Goal: Task Accomplishment & Management: Complete application form

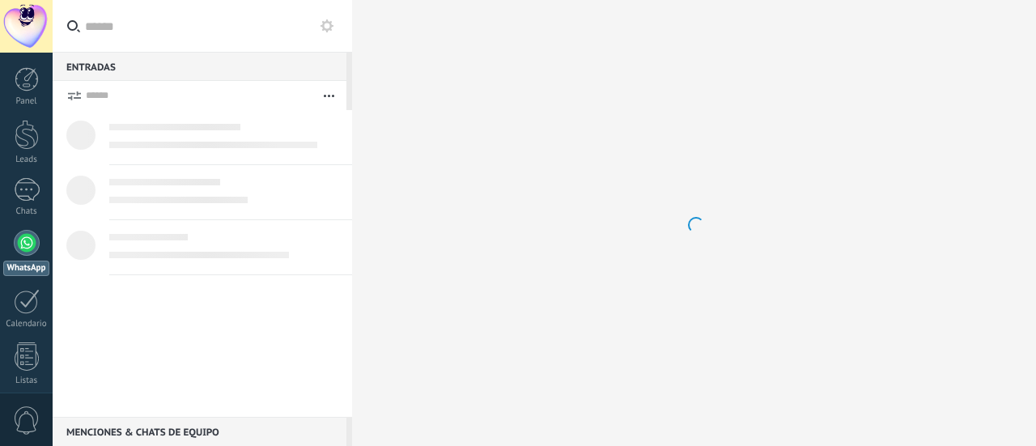
scroll to position [46, 0]
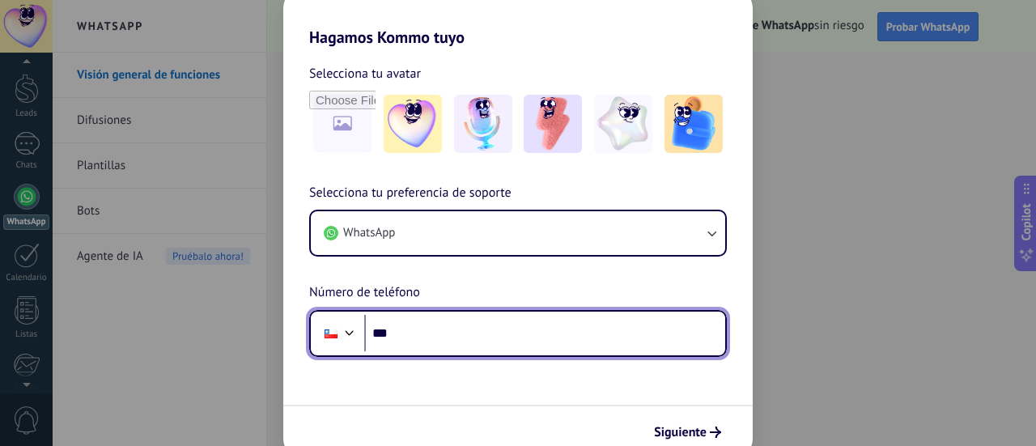
click at [488, 338] on input "***" at bounding box center [544, 333] width 361 height 37
type input "**********"
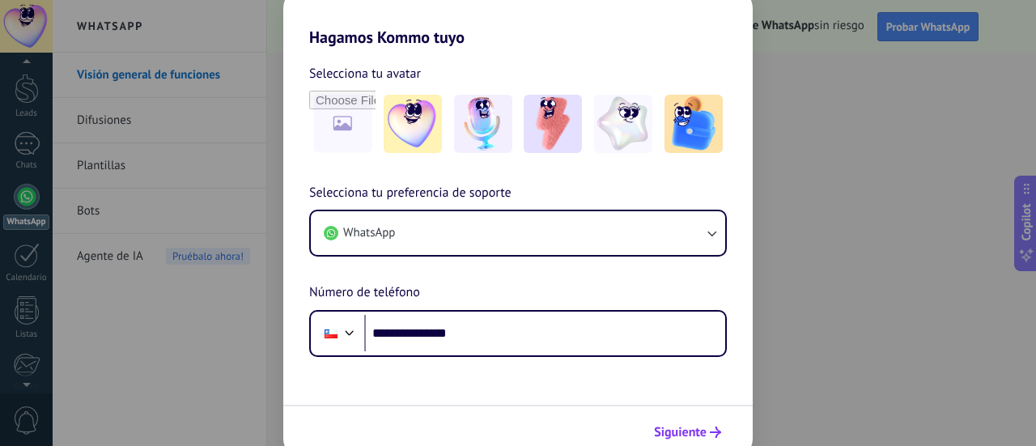
click at [682, 427] on span "Siguiente" at bounding box center [680, 432] width 53 height 11
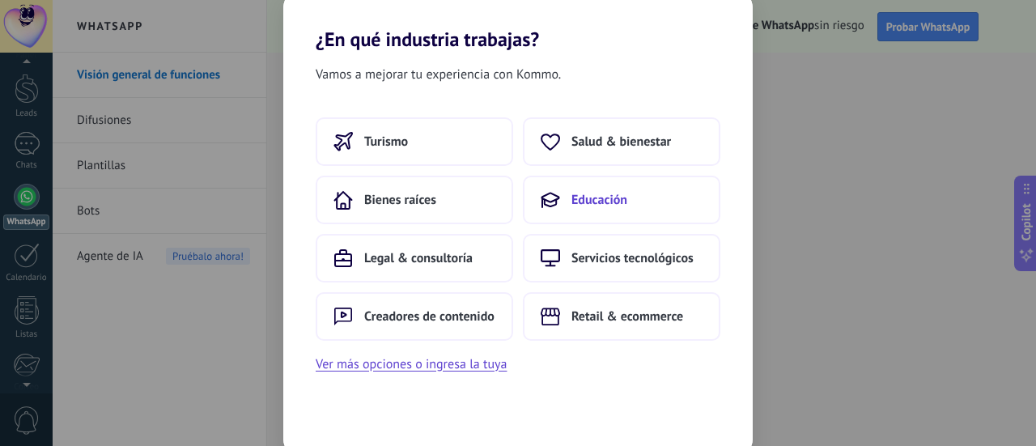
click at [609, 208] on button "Educación" at bounding box center [622, 200] width 198 height 49
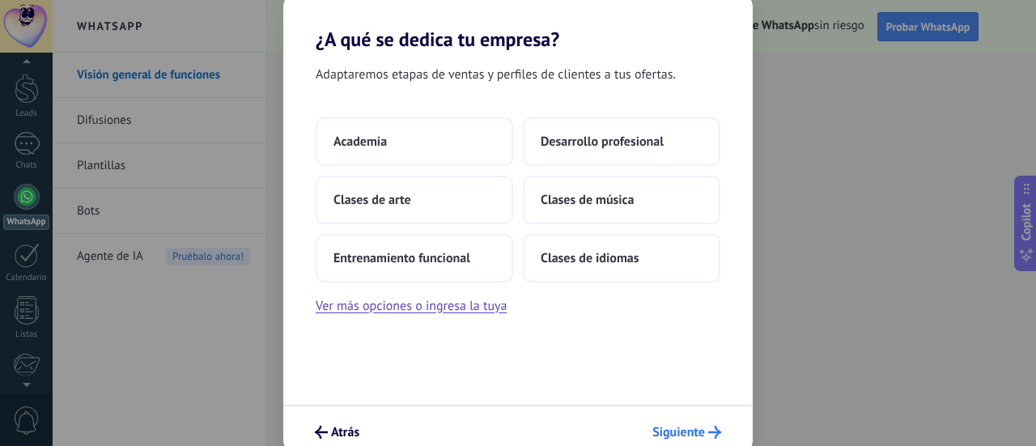
click at [692, 433] on span "Siguiente" at bounding box center [679, 432] width 53 height 11
click at [694, 429] on span "Siguiente" at bounding box center [679, 432] width 53 height 11
click at [463, 143] on button "Academia" at bounding box center [415, 141] width 198 height 49
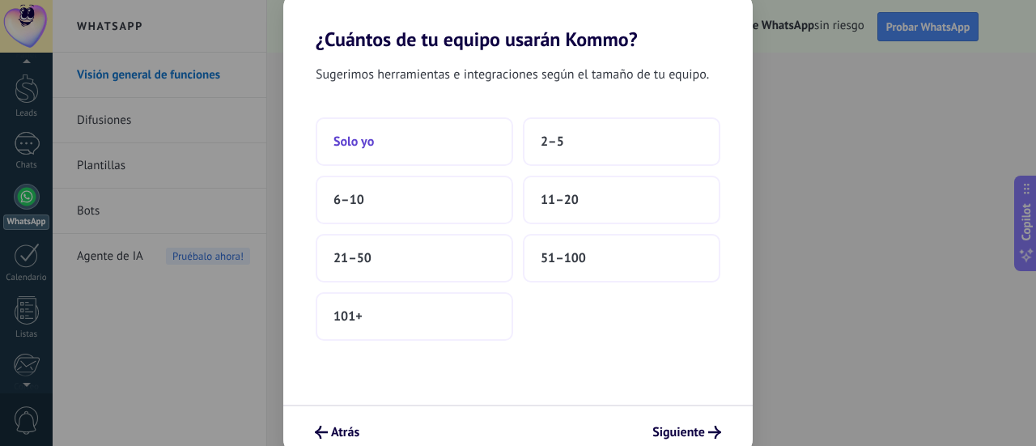
click at [406, 139] on button "Solo yo" at bounding box center [415, 141] width 198 height 49
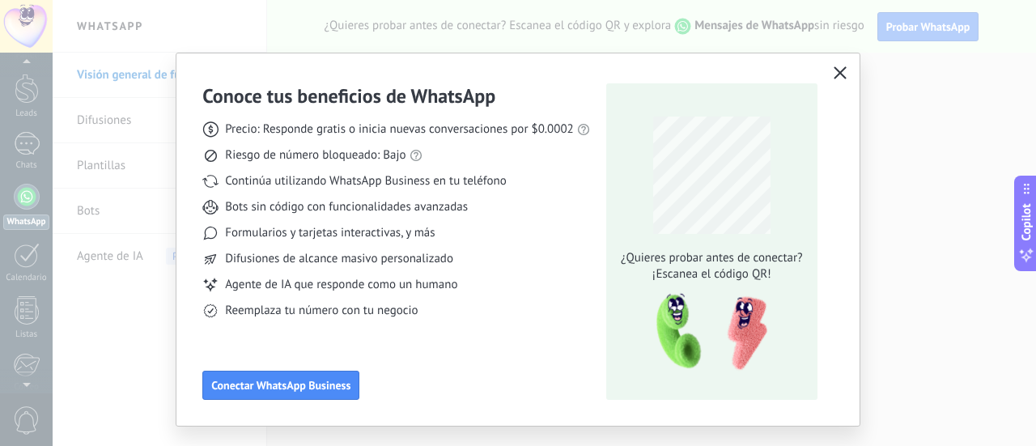
click at [843, 75] on icon "button" at bounding box center [840, 72] width 13 height 13
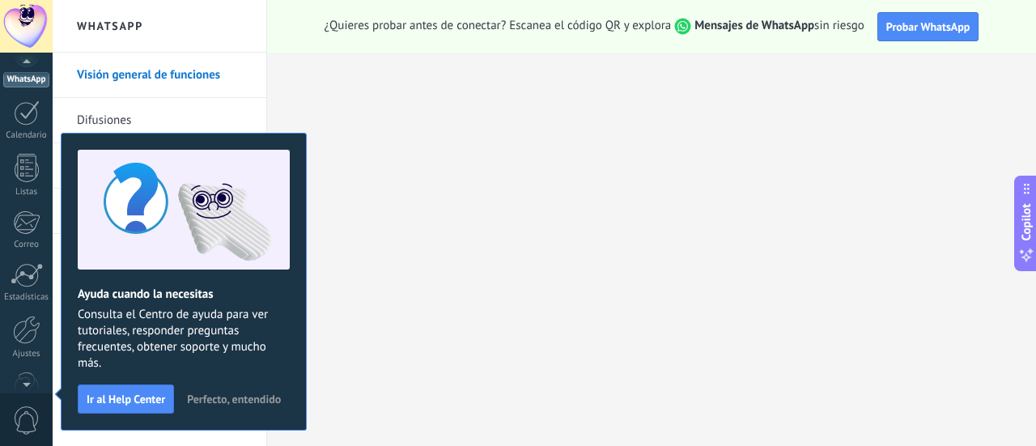
scroll to position [46, 0]
